Goal: Entertainment & Leisure: Browse casually

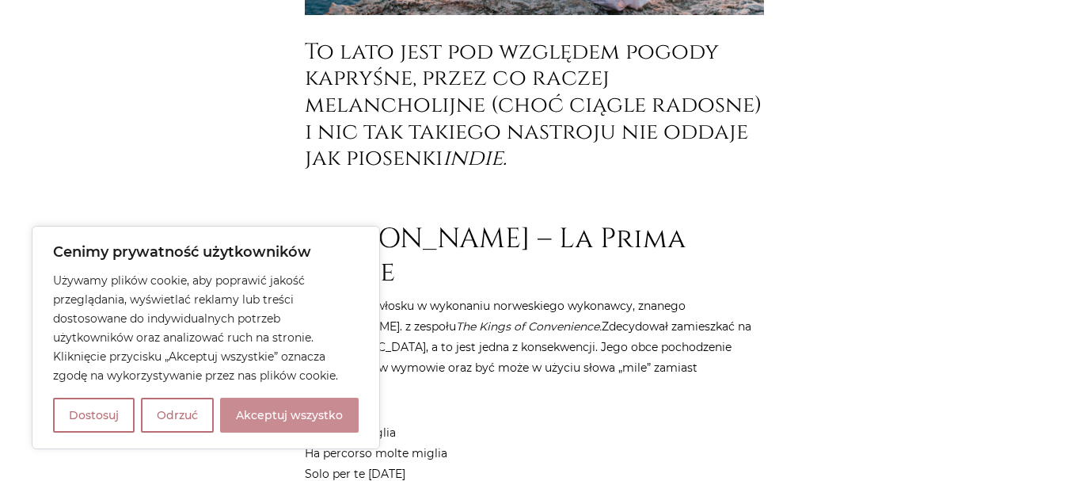
click at [270, 414] on button "Akceptuj wszystko" at bounding box center [289, 414] width 139 height 35
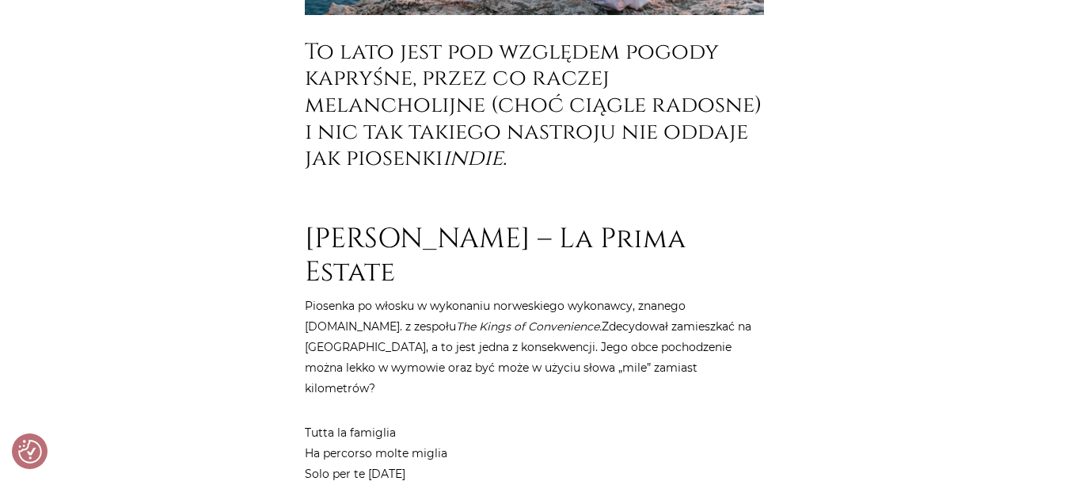
checkbox input "true"
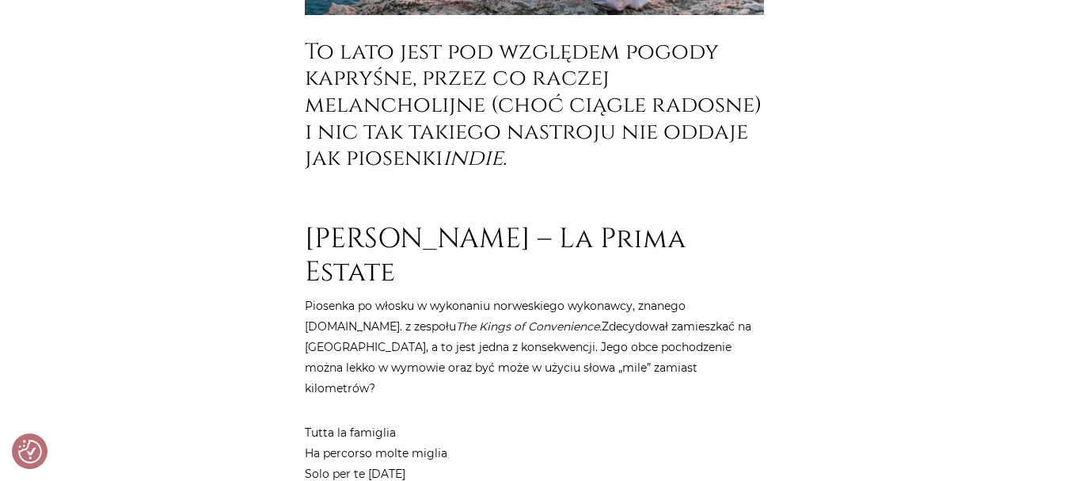
click at [389, 239] on h1 "[PERSON_NAME] – La Prima Estate" at bounding box center [534, 255] width 459 height 66
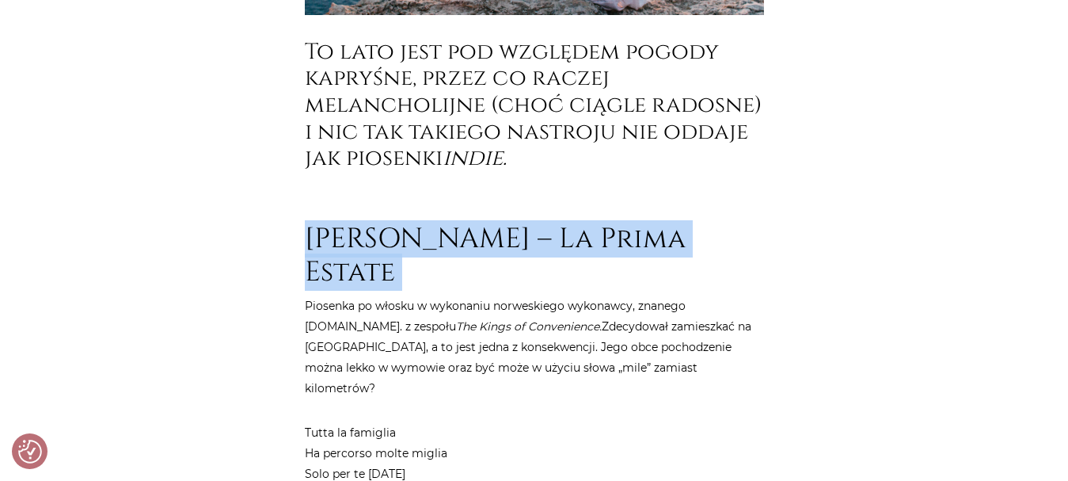
click at [389, 239] on h1 "[PERSON_NAME] – La Prima Estate" at bounding box center [534, 255] width 459 height 66
copy article "[PERSON_NAME] – La Prima Estate"
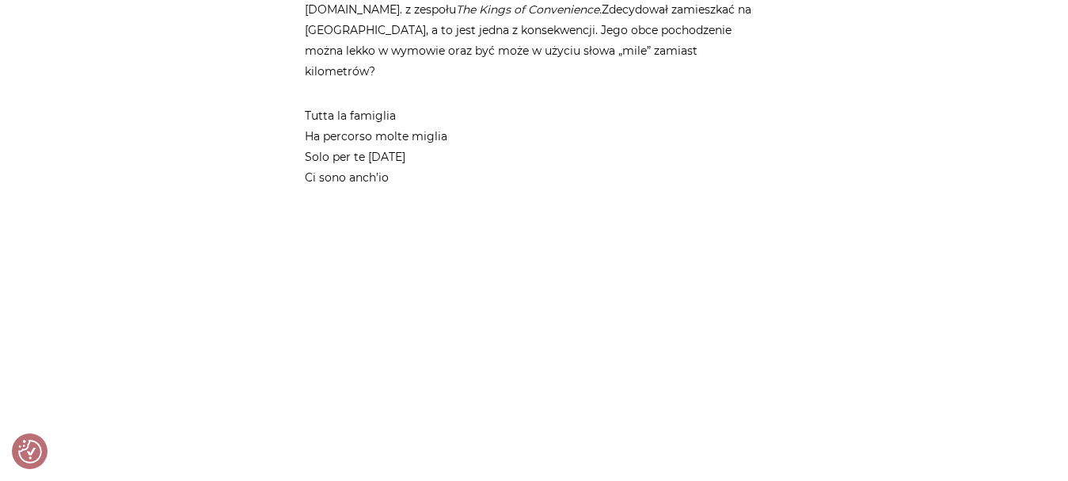
scroll to position [956, 0]
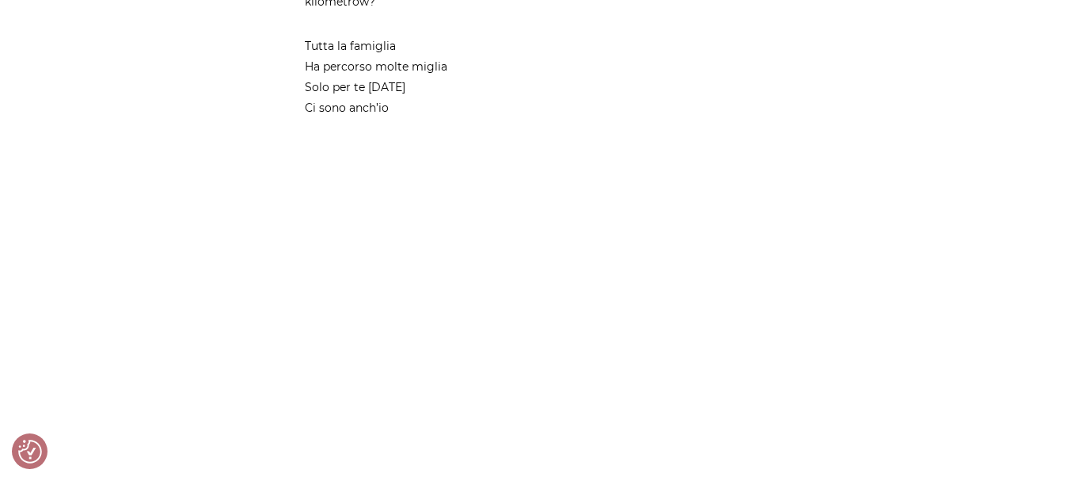
scroll to position [1051, 0]
